Goal: Task Accomplishment & Management: Complete application form

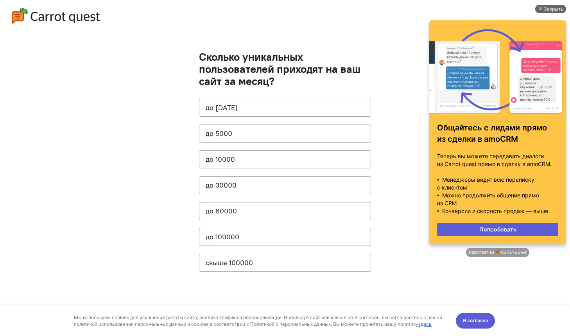
click at [552, 10] on div "Закрыть" at bounding box center [554, 9] width 20 height 9
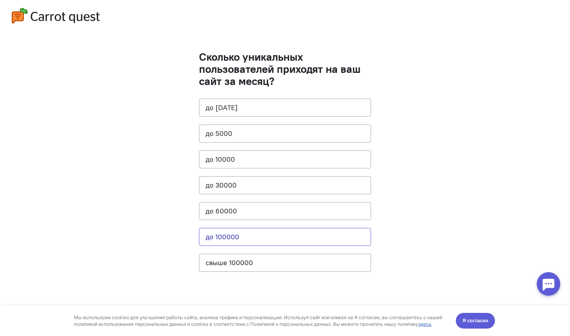
click at [227, 239] on button "до 100000" at bounding box center [285, 237] width 172 height 18
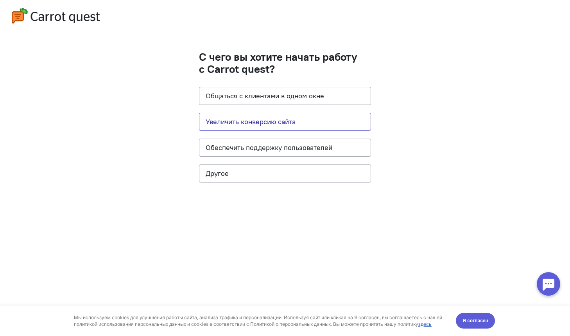
click at [256, 122] on button "Увеличить конверсию сайта" at bounding box center [285, 122] width 172 height 18
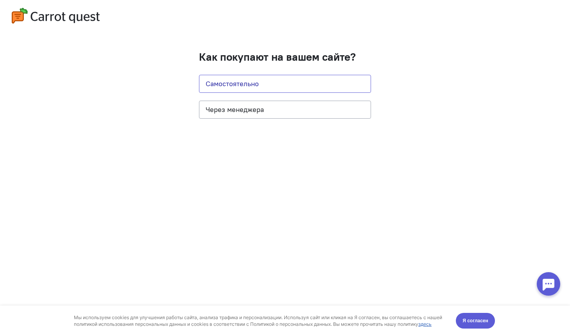
click at [298, 83] on button "Самостоятельно" at bounding box center [285, 84] width 172 height 18
